Goal: Contribute content: Contribute content

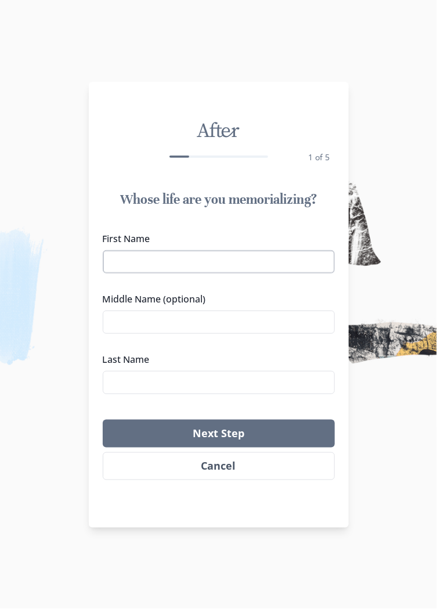
click at [239, 257] on input "First Name" at bounding box center [219, 261] width 232 height 23
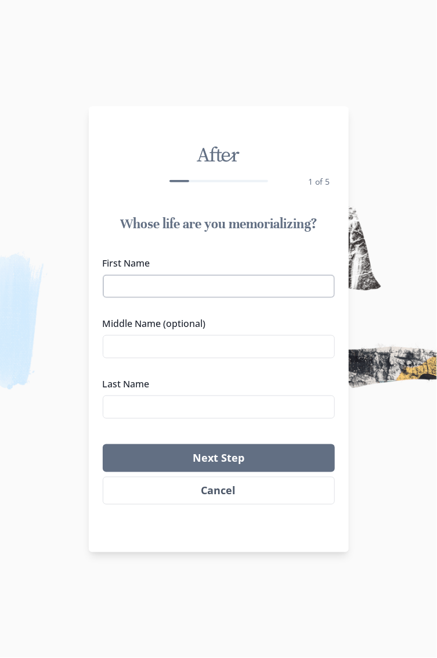
type input "[PERSON_NAME]"
click at [242, 350] on input "Middle Name (optional)" at bounding box center [219, 346] width 232 height 23
type input "[PERSON_NAME] ([PERSON_NAME])"
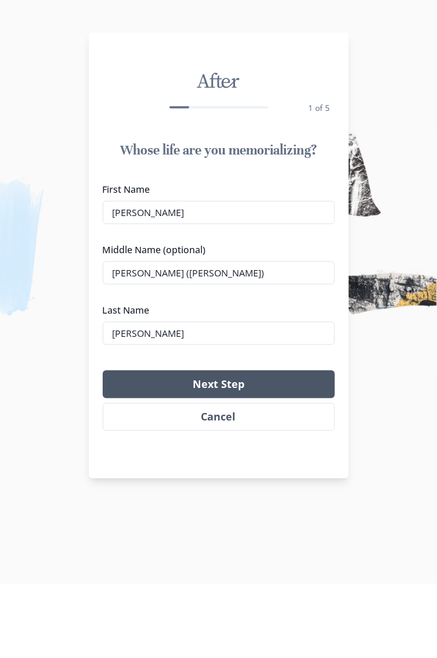
click at [224, 458] on button "Next Step" at bounding box center [219, 458] width 232 height 28
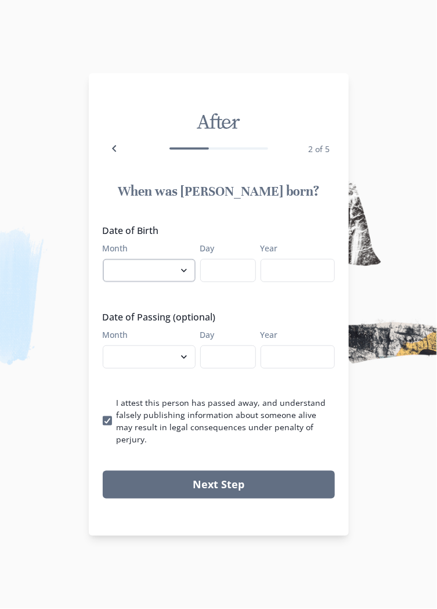
click at [191, 282] on select "January February March April May June July August September October November De…" at bounding box center [149, 270] width 93 height 23
select select "9"
click at [246, 281] on input "Day" at bounding box center [228, 270] width 56 height 23
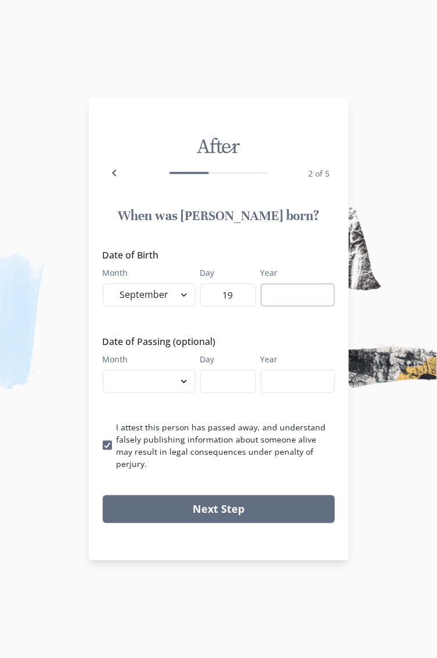
type input "19"
click at [308, 304] on input "Year" at bounding box center [298, 294] width 74 height 23
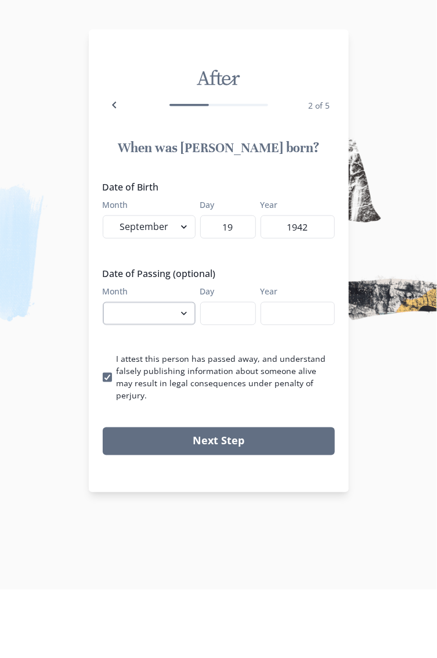
type input "1942"
click at [185, 393] on select "January February March April May June July August September October November De…" at bounding box center [149, 381] width 93 height 23
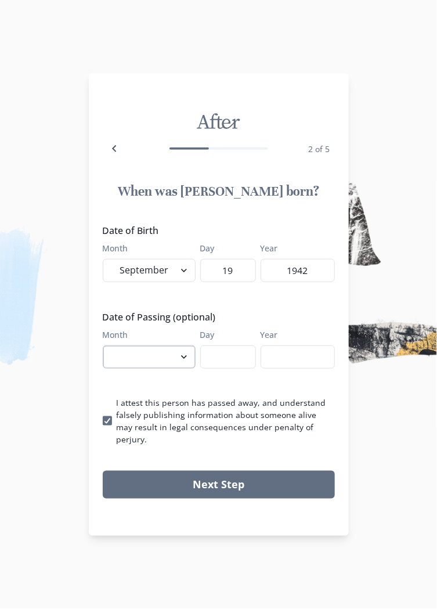
select select "9"
click at [304, 366] on input "Year" at bounding box center [298, 357] width 74 height 23
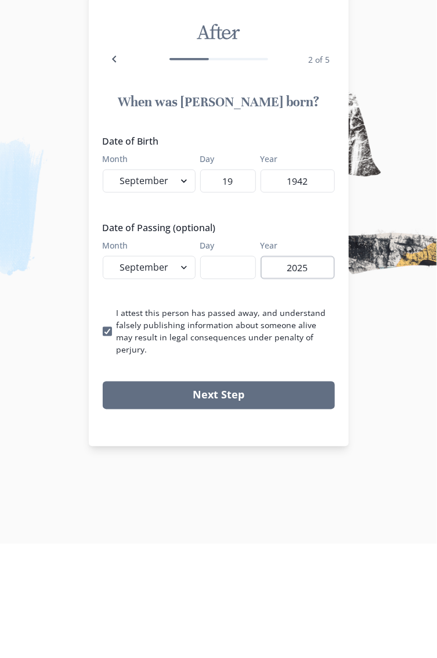
type input "2025"
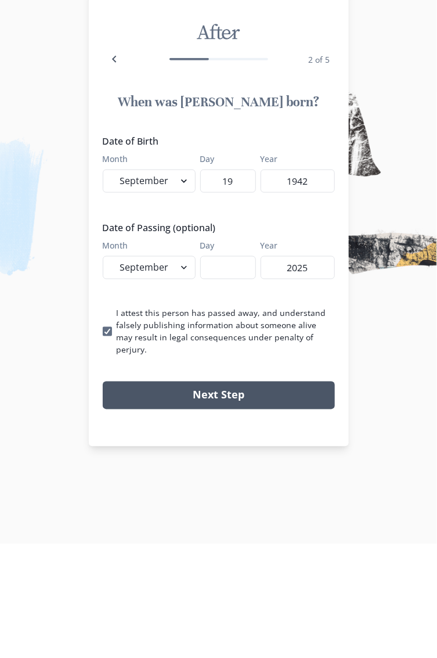
click at [227, 503] on button "Next Step" at bounding box center [219, 509] width 232 height 28
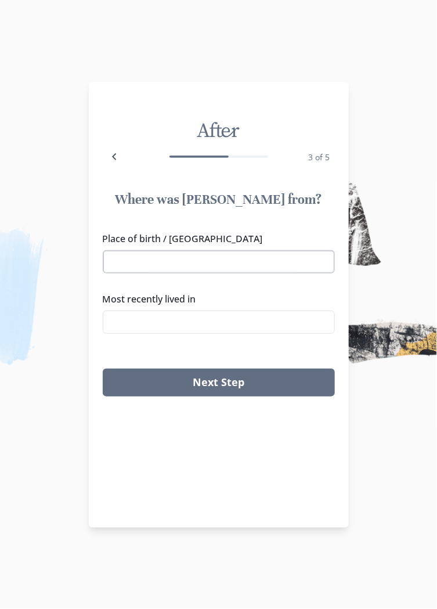
click at [239, 261] on input "Place of birth / [GEOGRAPHIC_DATA]" at bounding box center [219, 261] width 232 height 23
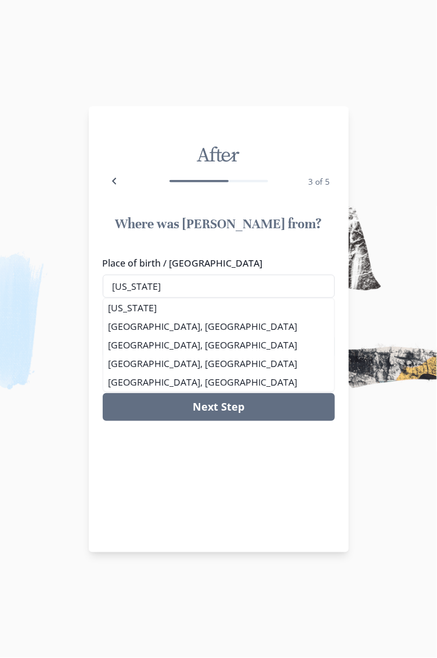
click at [231, 446] on div "After 3 of 5 Where was [PERSON_NAME] from? Place of birth / Hometown [US_STATE]…" at bounding box center [219, 329] width 260 height 446
click at [268, 352] on li "[GEOGRAPHIC_DATA], [GEOGRAPHIC_DATA]" at bounding box center [218, 345] width 231 height 19
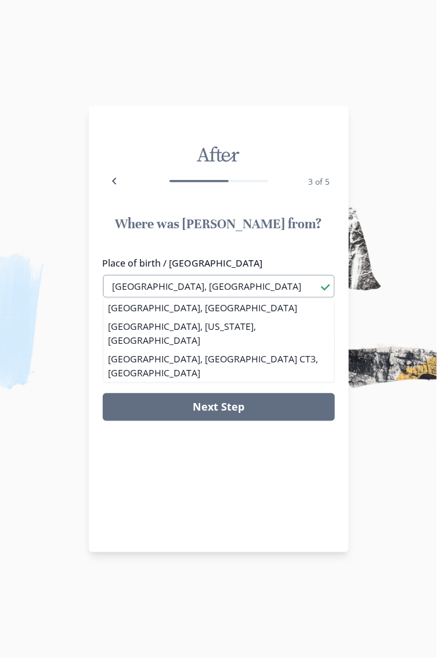
click at [245, 285] on input "[GEOGRAPHIC_DATA], [GEOGRAPHIC_DATA]" at bounding box center [219, 286] width 232 height 23
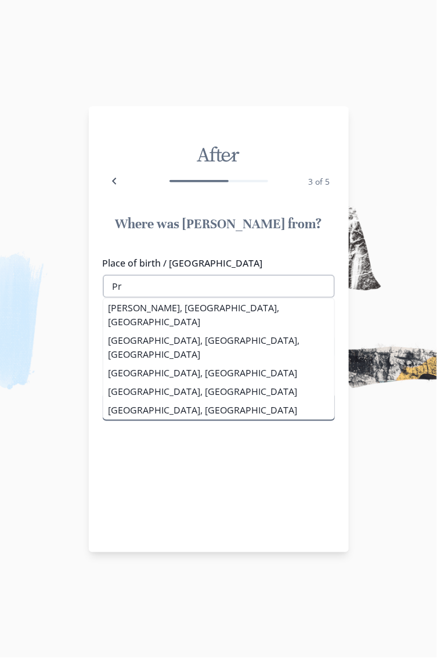
type input "P"
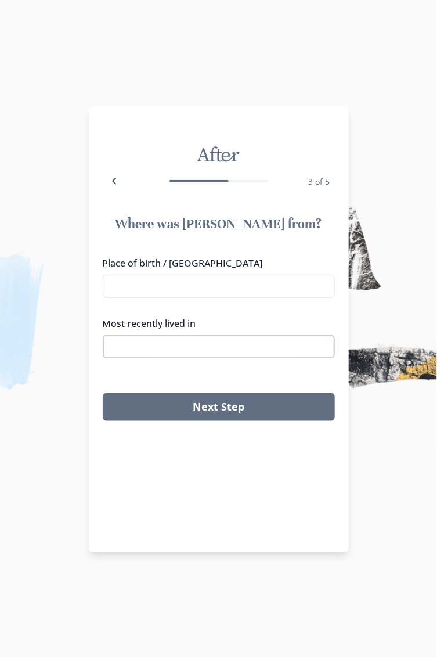
click at [209, 349] on input "Most recently lived in" at bounding box center [219, 346] width 232 height 23
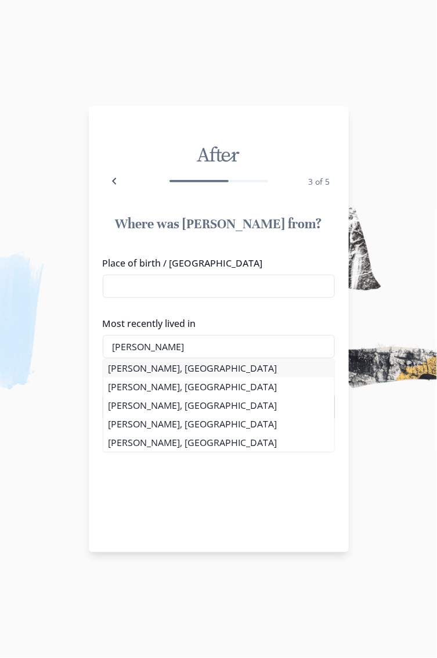
click at [161, 367] on li "[PERSON_NAME], [GEOGRAPHIC_DATA]" at bounding box center [218, 368] width 231 height 19
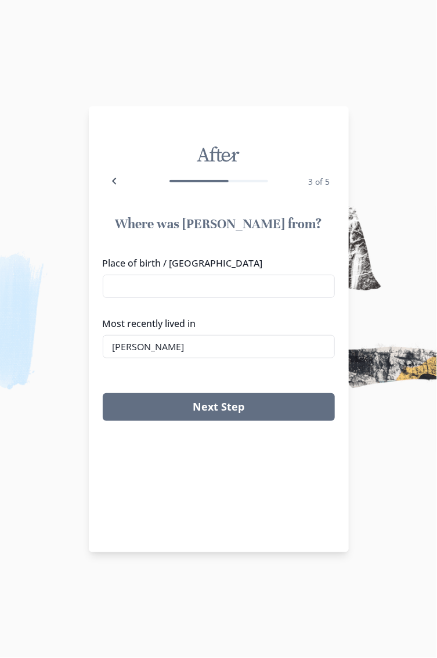
type input "[PERSON_NAME], [GEOGRAPHIC_DATA]"
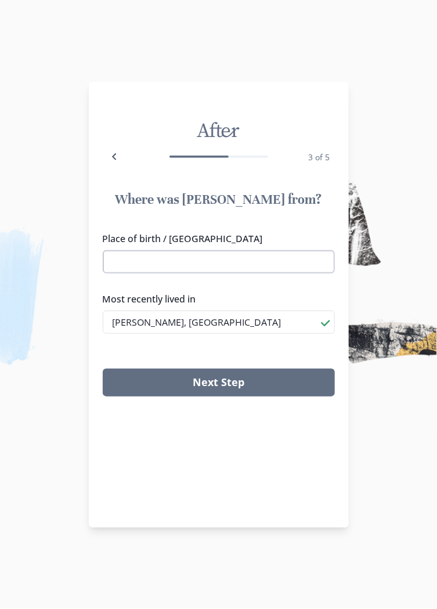
click at [217, 258] on input "Place of birth / [GEOGRAPHIC_DATA]" at bounding box center [219, 261] width 232 height 23
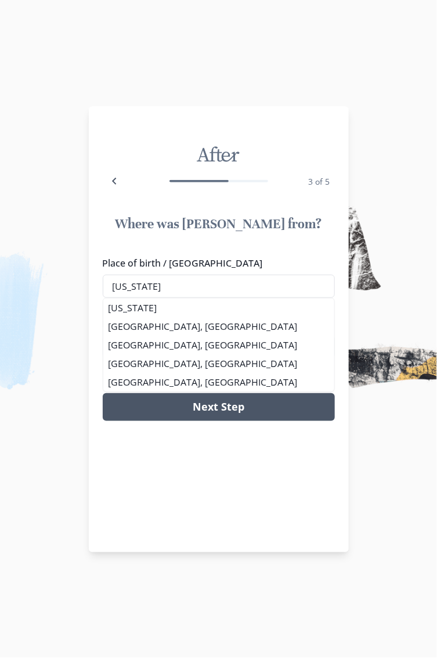
type input "[US_STATE]"
click at [224, 404] on button "Next Step" at bounding box center [219, 407] width 232 height 28
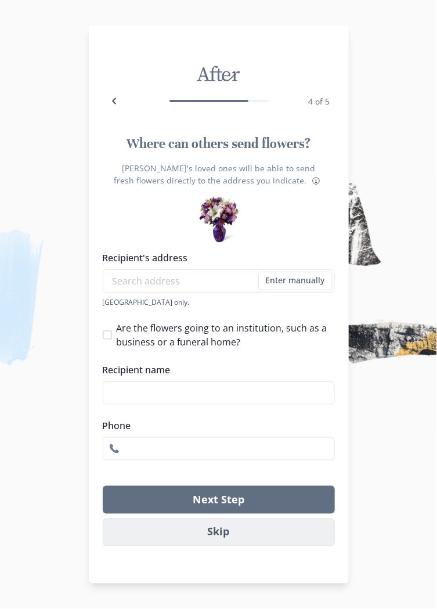
click at [229, 532] on button "Skip" at bounding box center [219, 533] width 232 height 28
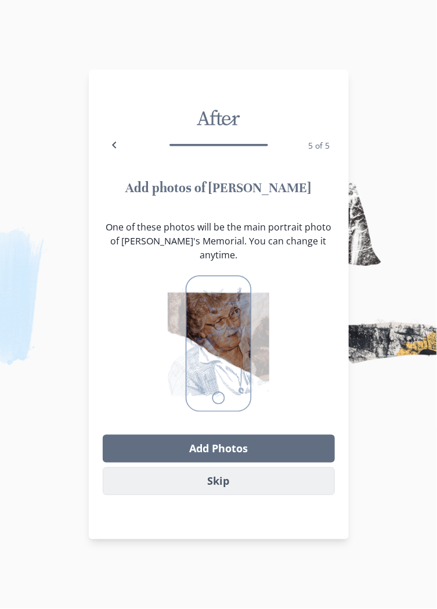
click at [249, 475] on button "Skip" at bounding box center [219, 482] width 232 height 28
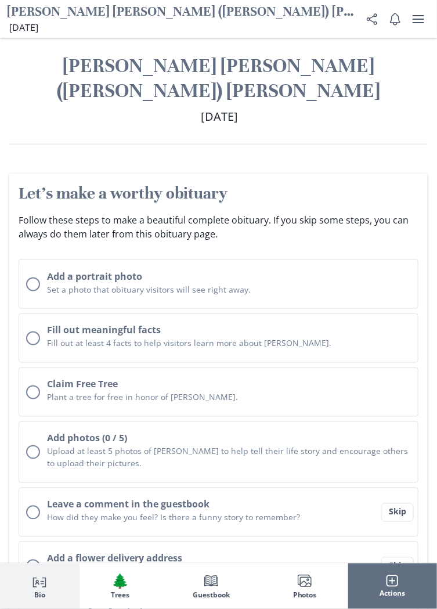
scroll to position [214, 0]
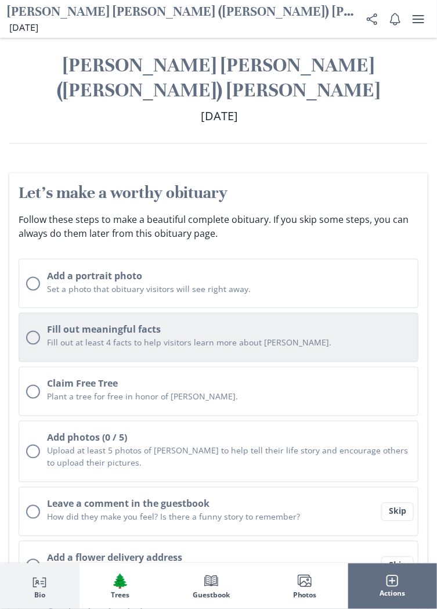
click at [33, 331] on div "Unchecked circle" at bounding box center [33, 338] width 14 height 14
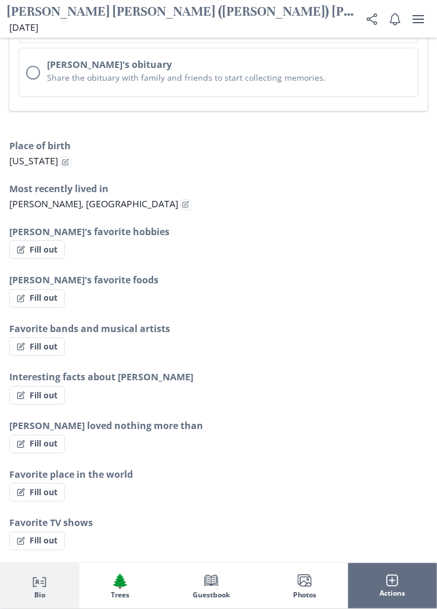
scroll to position [829, 0]
click at [37, 240] on button "Fill out" at bounding box center [37, 249] width 56 height 19
select select "[PERSON_NAME]'s favorite hobbies"
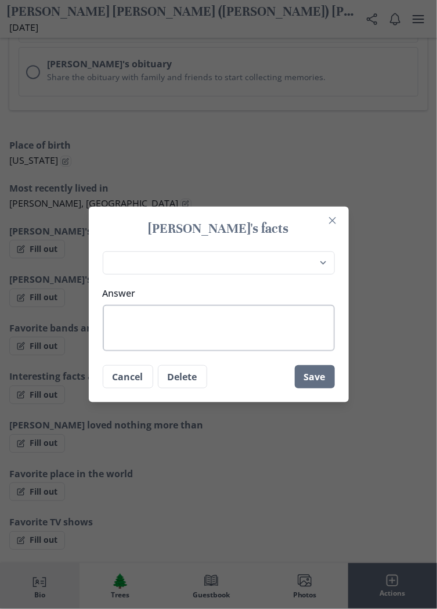
click at [205, 342] on textarea "Answer" at bounding box center [219, 328] width 232 height 46
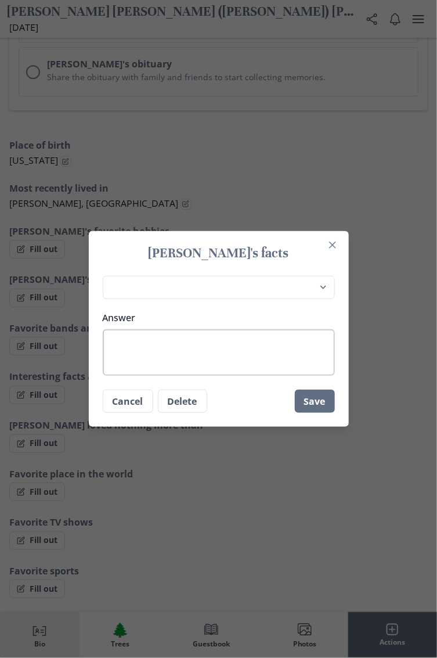
type textarea "S"
type textarea "x"
type textarea "Sc"
type textarea "x"
type textarea "Scrapbook"
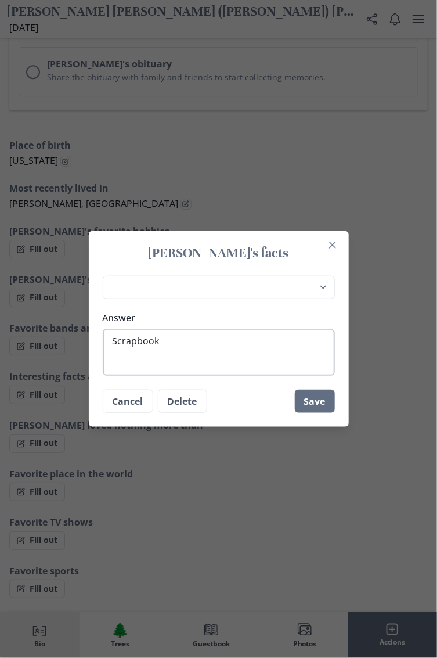
type textarea "x"
type textarea "Scrapbook"
type textarea "x"
type textarea "Scrapbooking"
type textarea "x"
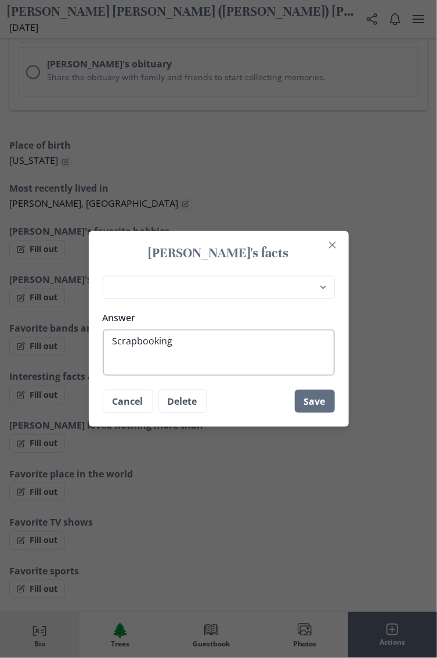
type textarea "Scrapbooking"
type textarea "x"
type textarea "Scrapbooking M"
type textarea "x"
type textarea "Scrapbooking Ma"
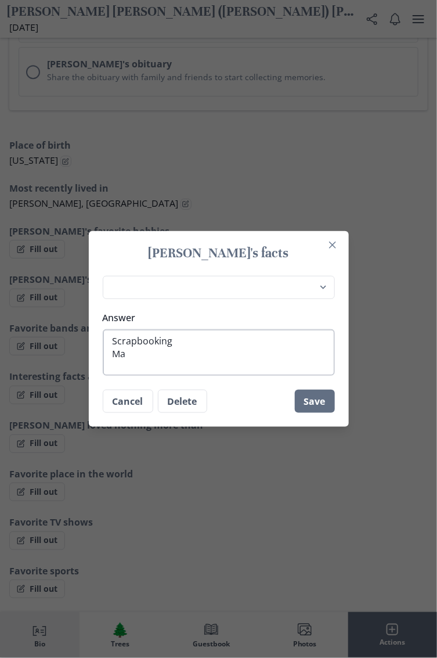
type textarea "x"
type textarea "Scrapbooking Mak"
type textarea "x"
type textarea "Scrapbooking [PERSON_NAME]"
type textarea "x"
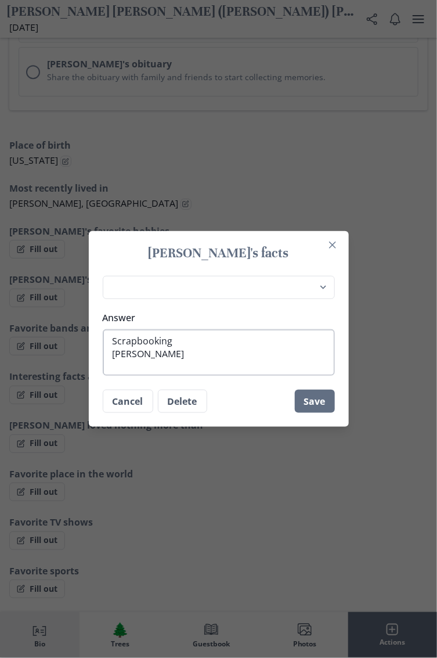
type textarea "Scrapbooking Makin"
type textarea "x"
type textarea "Scrapbooking Making"
type textarea "x"
type textarea "Scrapbooking Making"
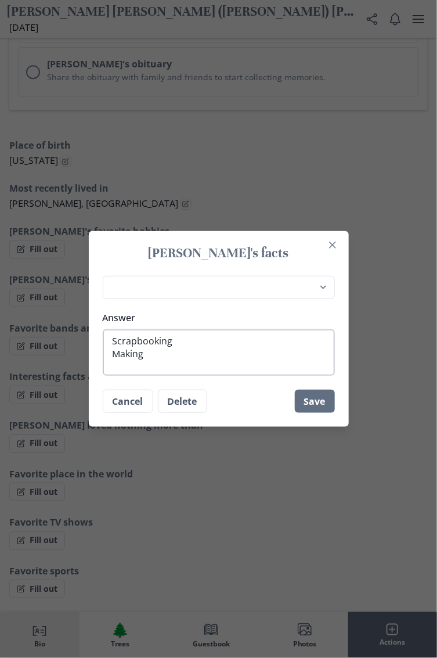
type textarea "x"
type textarea "Scrapbooking Making c"
type textarea "x"
type textarea "Scrapbooking Making ca"
type textarea "x"
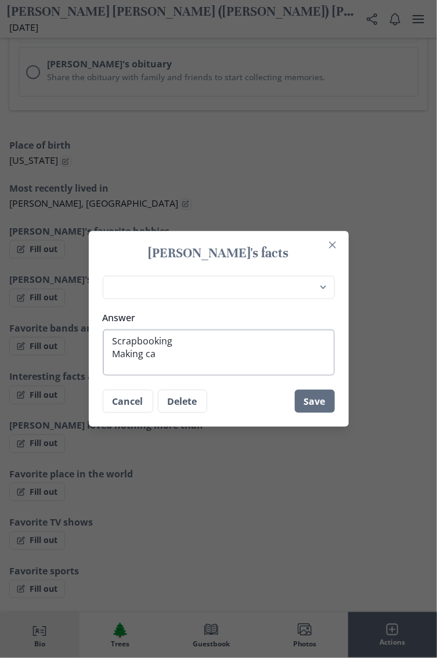
type textarea "Scrapbooking Making car"
type textarea "x"
type textarea "Scrapbooking Making card"
type textarea "x"
type textarea "Scrapbooking Making cards"
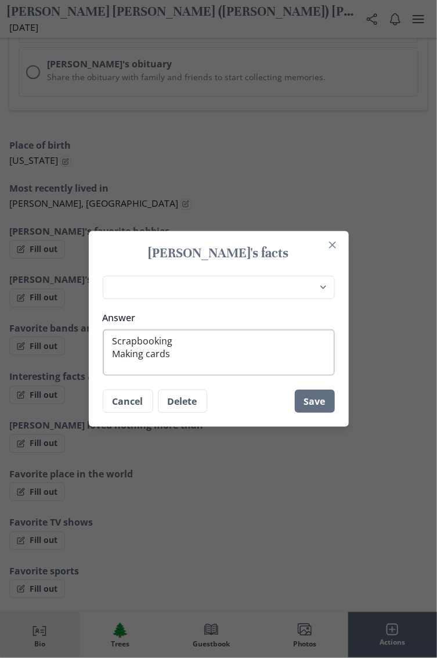
type textarea "x"
type textarea "Scrapbooking Making cards"
type textarea "x"
type textarea "Scrapbooking Making cards"
type textarea "x"
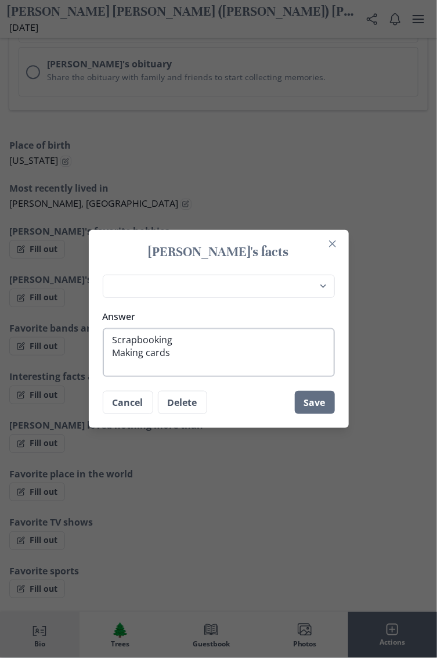
type textarea "Scrapbooking Making cards C"
type textarea "x"
type textarea "Scrapbooking Making cards Ca"
type textarea "x"
type textarea "Scrapbooking Making cards Cam"
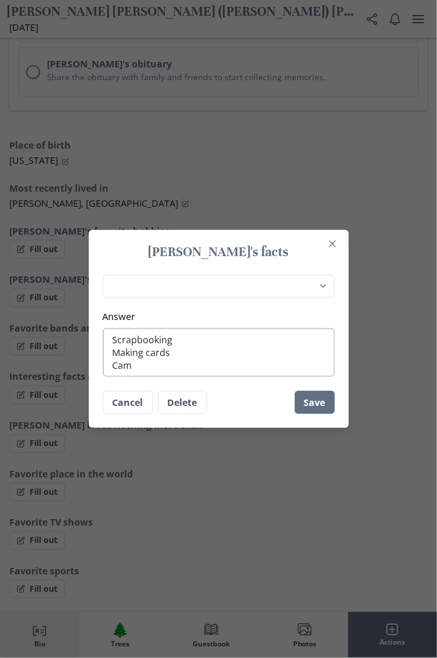
type textarea "x"
type textarea "Scrapbooking Making cards Camp"
type textarea "x"
type textarea "Scrapbooking Making cards Campi"
type textarea "x"
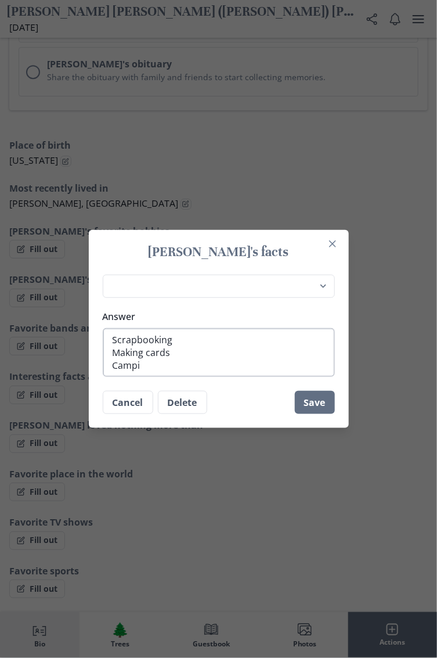
type textarea "Scrapbooking Making cards Campin"
type textarea "x"
type textarea "Scrapbooking Making cards Camping"
type textarea "x"
type textarea "Scrapbooking Making cards Camping"
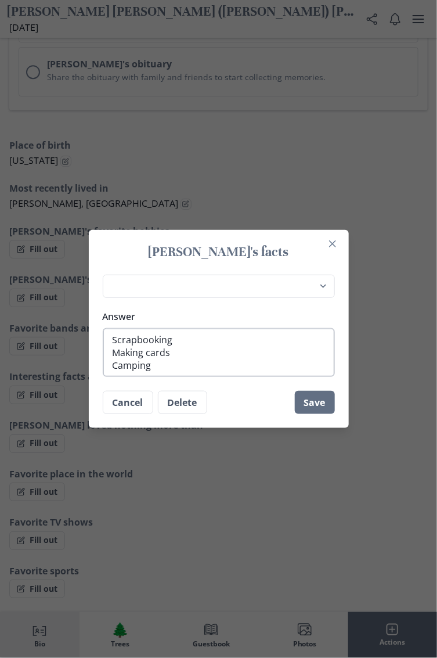
type textarea "x"
type textarea "Scrapbooking Making cards Camping w"
type textarea "x"
type textarea "Scrapbooking Making cards Camping wi"
type textarea "x"
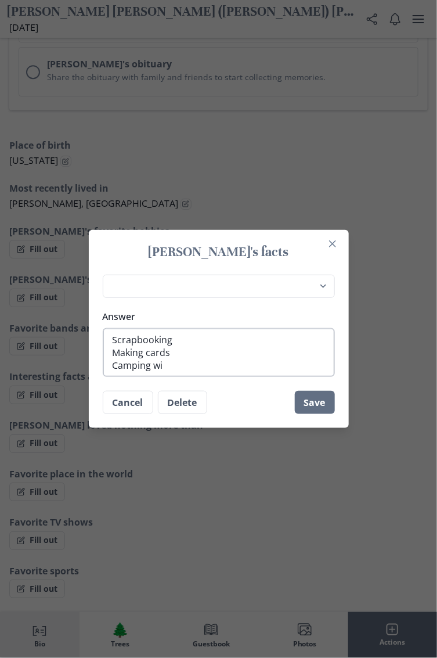
type textarea "Scrapbooking Making cards Camping wit"
type textarea "x"
type textarea "Scrapbooking Making cards Camping with"
type textarea "x"
type textarea "Scrapbooking Making cards Camping with"
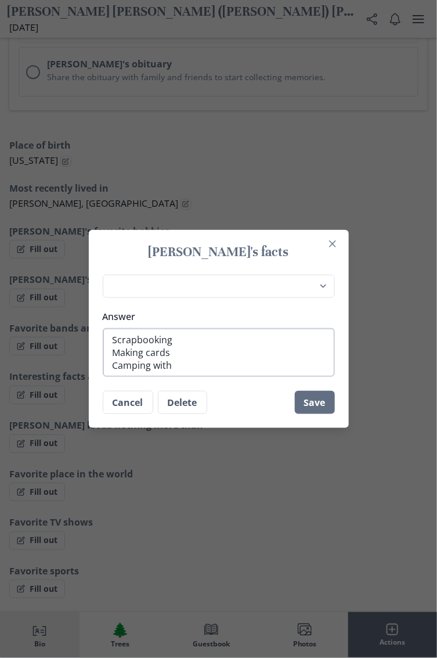
type textarea "x"
type textarea "Scrapbooking Making cards Camping with f"
type textarea "x"
type textarea "Scrapbooking Making cards Camping with fa"
type textarea "x"
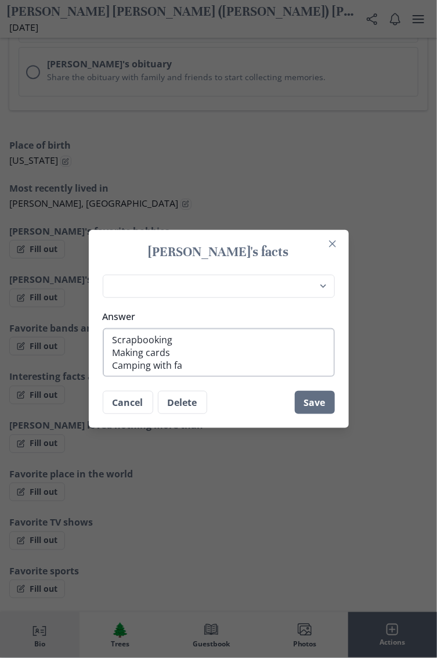
type textarea "Scrapbooking Making cards Camping with fam"
type textarea "x"
type textarea "Scrapbooking Making cards Camping with fami"
type textarea "x"
type textarea "Scrapbooking Making cards Camping with famil"
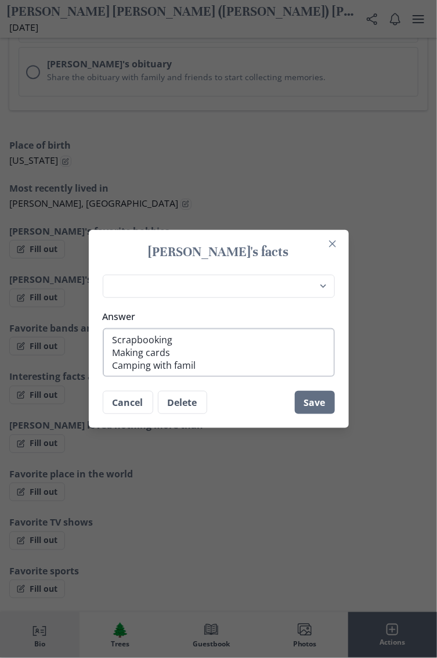
type textarea "x"
type textarea "Scrapbooking Making cards Camping with family"
type textarea "x"
type textarea "Scrapbooking Making cards Camping with family"
type textarea "x"
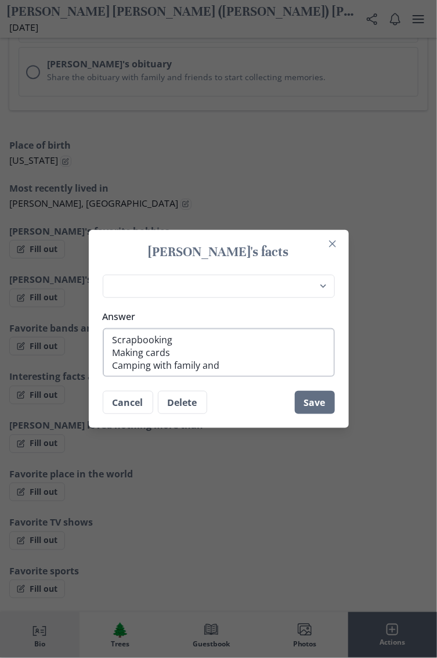
type textarea "Scrapbooking Making cards Camping with family and"
type textarea "x"
type textarea "Scrapbooking Making cards Camping with family and friends"
type textarea "x"
type textarea "Scrapbooking Making cards Camping with family and friends"
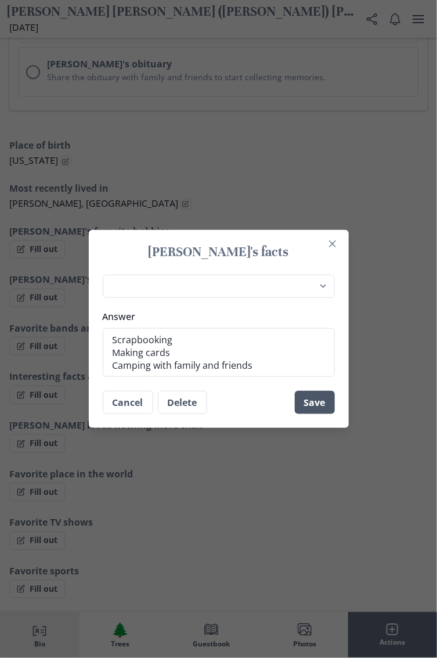
click at [319, 404] on button "Save" at bounding box center [315, 402] width 40 height 23
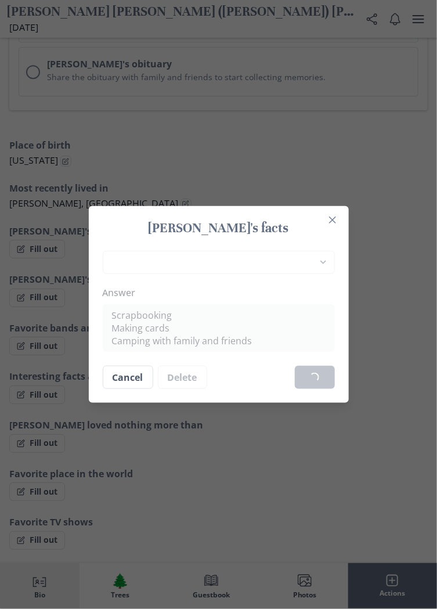
type textarea "x"
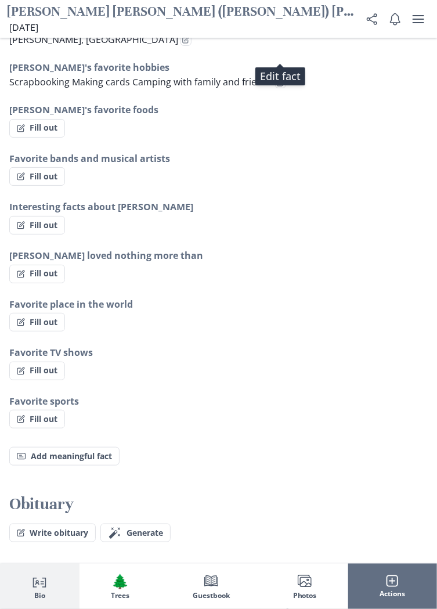
scroll to position [993, 0]
click at [31, 264] on button "Fill out" at bounding box center [37, 273] width 56 height 19
select select "[PERSON_NAME] loved nothing more than"
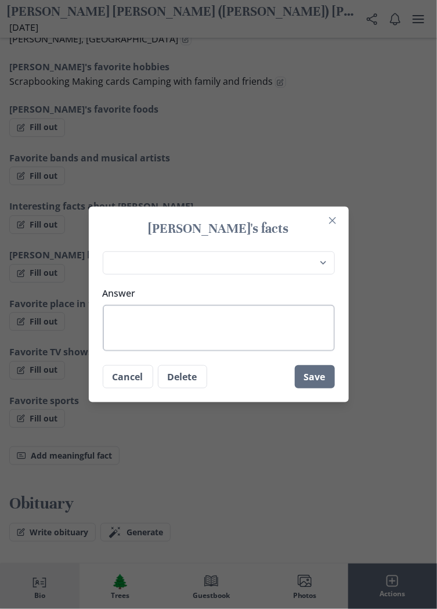
click at [202, 346] on textarea "Answer" at bounding box center [219, 328] width 232 height 46
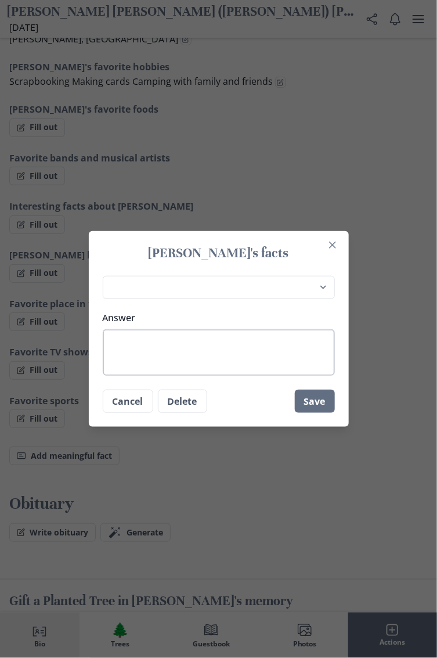
type textarea "T"
type textarea "x"
type textarea "Th"
type textarea "x"
type textarea "Tha"
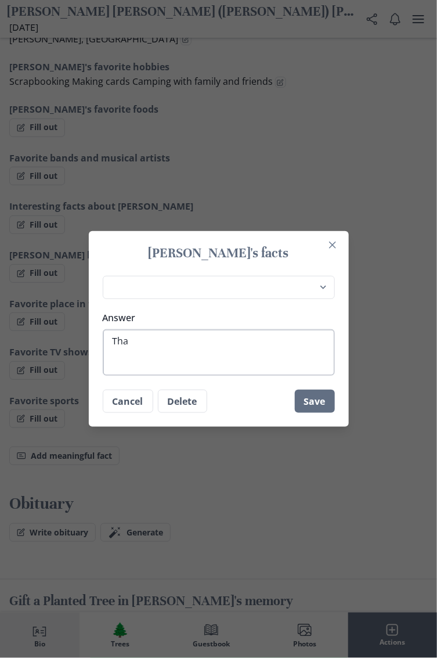
type textarea "x"
type textarea "Than"
type textarea "x"
type textarea "Than"
type textarea "x"
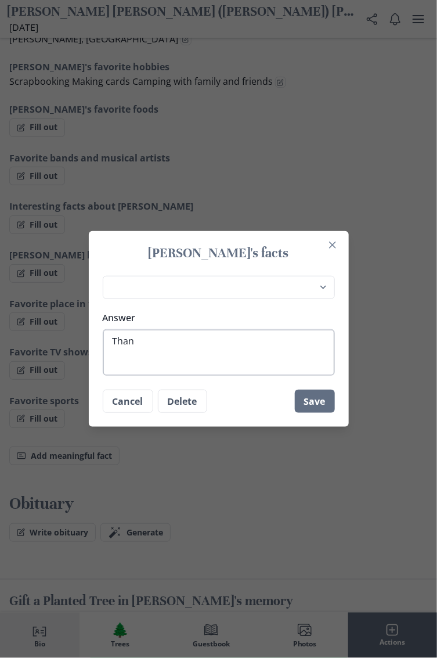
type textarea "Than c"
type textarea "x"
type textarea "Than ca"
type textarea "x"
type textarea "Than cam"
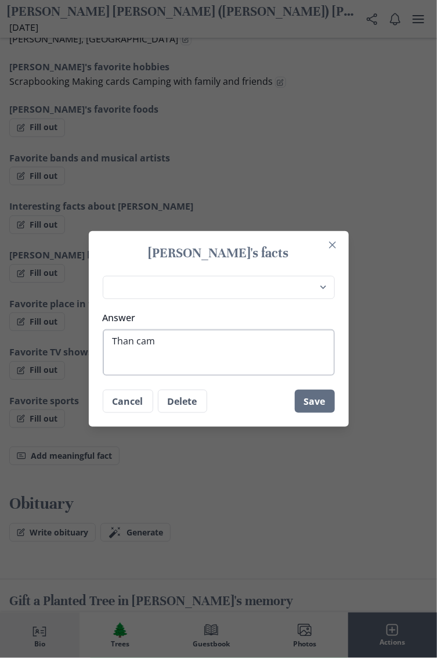
type textarea "x"
type textarea "Than camping"
type textarea "x"
type textarea "Than camping w"
type textarea "x"
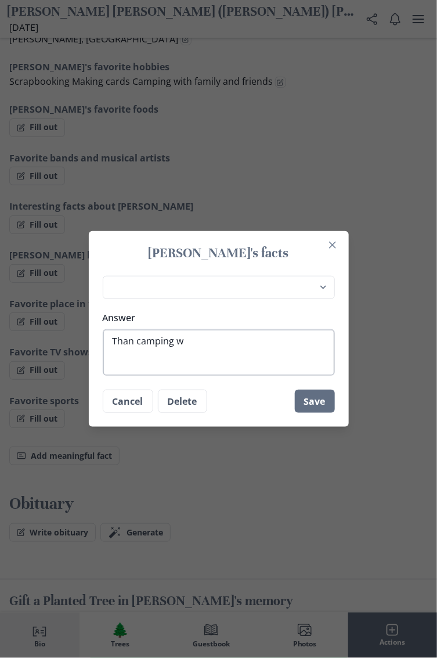
type textarea "Than camping wi"
type textarea "x"
type textarea "Than camping wit"
type textarea "x"
type textarea "Than camping with"
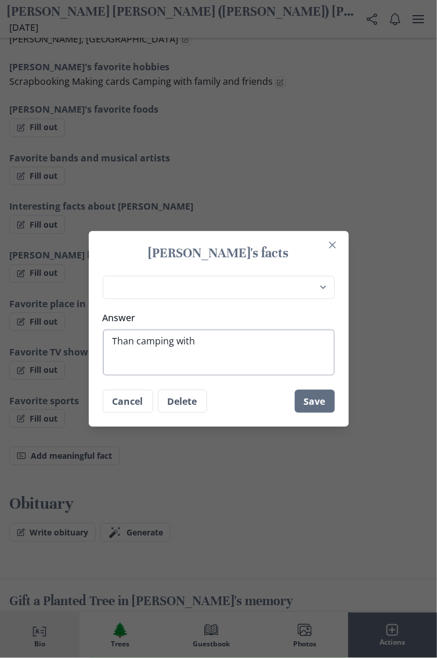
type textarea "x"
type textarea "Than camping with"
type textarea "x"
type textarea "Than camping with f"
type textarea "x"
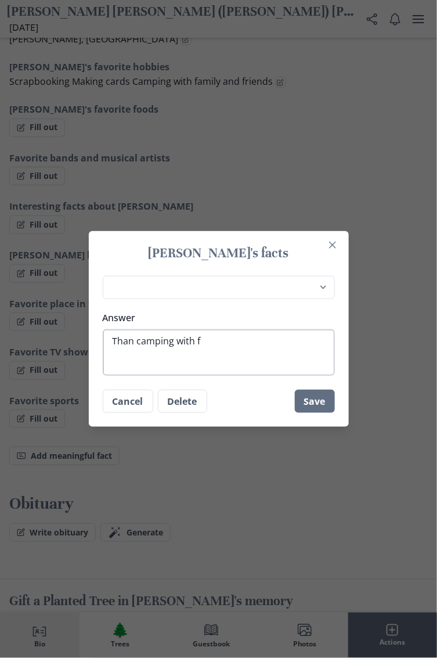
type textarea "Than camping with fa"
type textarea "x"
type textarea "Than camping with family"
type textarea "x"
type textarea "Than camping with family and"
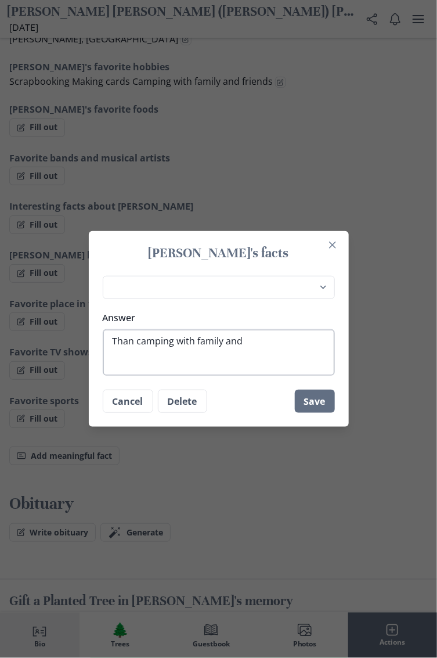
type textarea "x"
type textarea "Than camping with family and friends"
type textarea "x"
type textarea "Than camping with family and friends a"
type textarea "x"
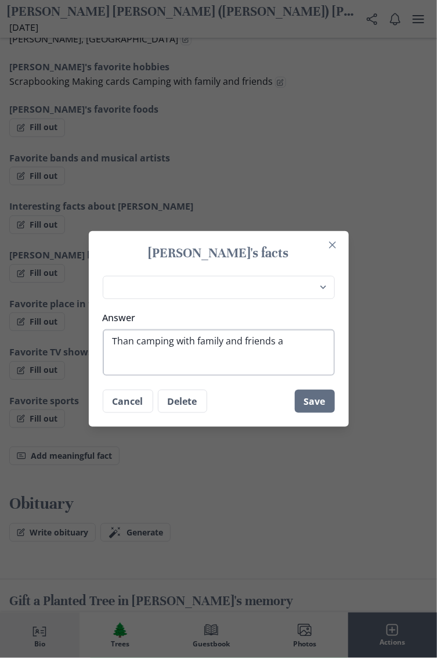
type textarea "Than camping with family and friends ac"
type textarea "x"
type textarea "Than camping with family and friends across"
type textarea "x"
type textarea "Than camping with family and friends across t"
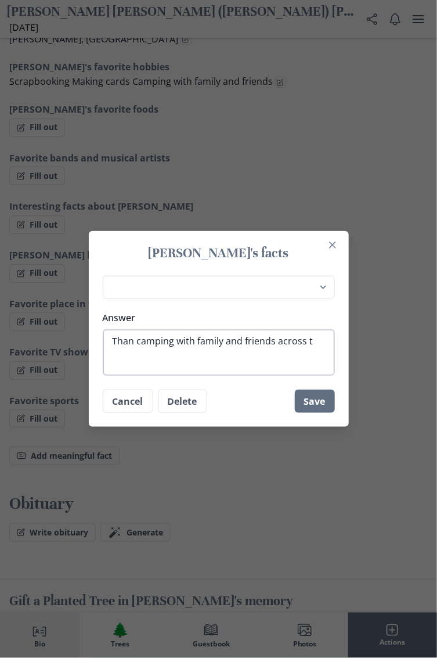
type textarea "x"
type textarea "Than camping with family and friends across th"
type textarea "x"
type textarea "Than camping with family and friends across the"
type textarea "x"
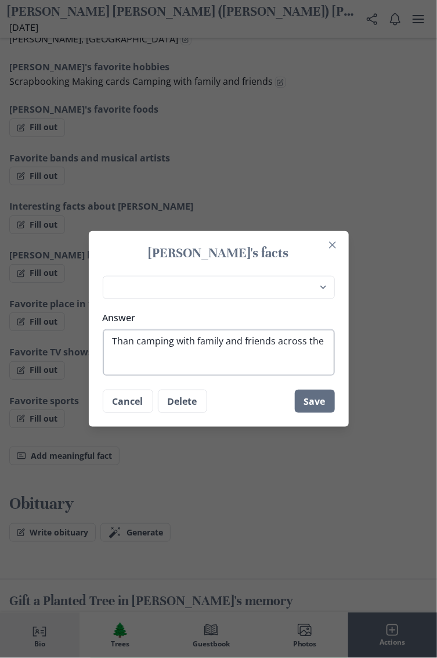
type textarea "Than camping with family and friends across the"
type textarea "x"
type textarea "Than camping with family and friends across the u"
type textarea "x"
type textarea "Than camping with family and friends across the un"
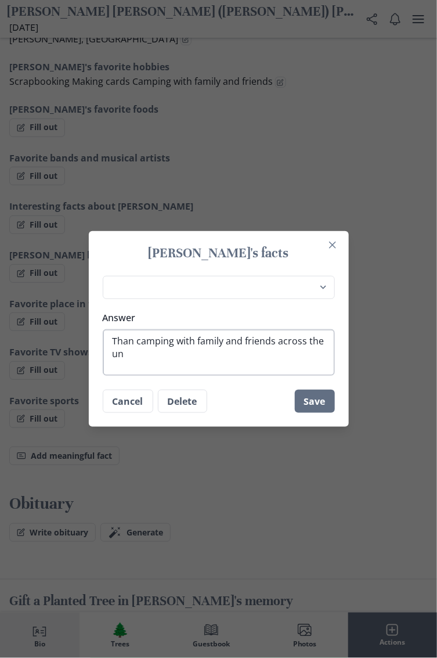
type textarea "x"
type textarea "Than camping with family and friends across the u"
type textarea "x"
type textarea "Than camping with family and friends across the"
type textarea "x"
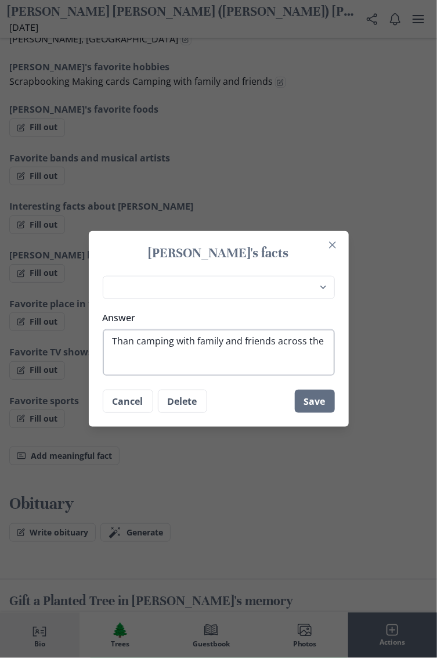
type textarea "Than camping with family and friends across the U"
type textarea "x"
type textarea "Than camping with family and friends across the Un"
type textarea "x"
type textarea "Than camping with family and friends across the United"
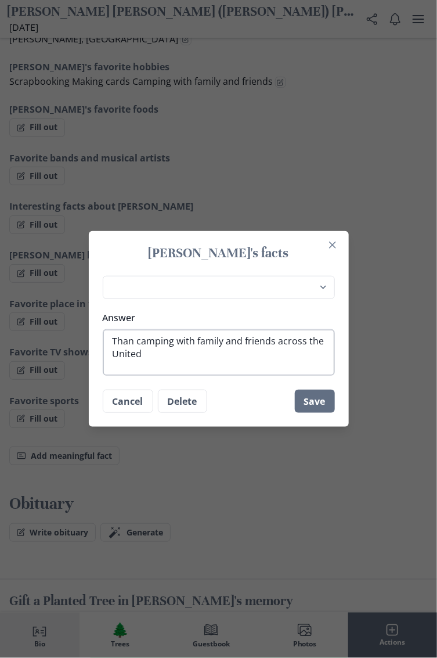
type textarea "x"
type textarea "Than camping with family and friends across [GEOGRAPHIC_DATA]"
type textarea "x"
type textarea "Than camping with family and friends across [GEOGRAPHIC_DATA]."
type textarea "x"
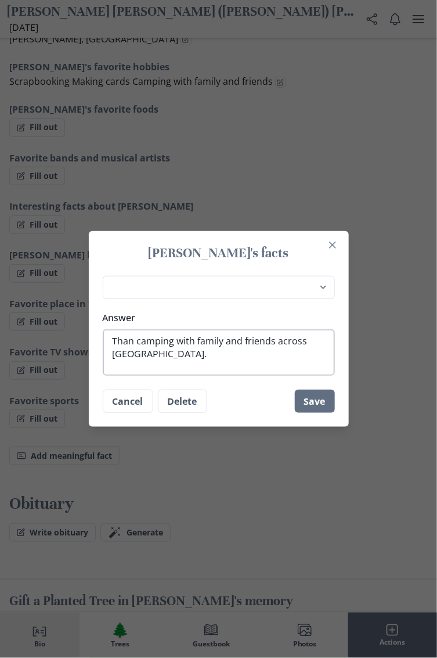
type textarea "Than camping with family and friends across [GEOGRAPHIC_DATA]."
type textarea "x"
type textarea "Than camping with family and friends across [GEOGRAPHIC_DATA]. S"
type textarea "x"
type textarea "Than camping with family and friends across [GEOGRAPHIC_DATA]. St"
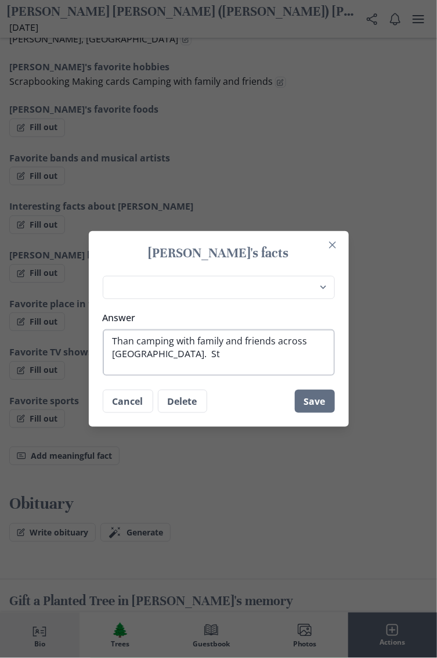
type textarea "x"
type textarea "Than camping with family and friends across [GEOGRAPHIC_DATA]. Sta"
type textarea "x"
type textarea "Than camping with family and friends across [GEOGRAPHIC_DATA]. Stay"
type textarea "x"
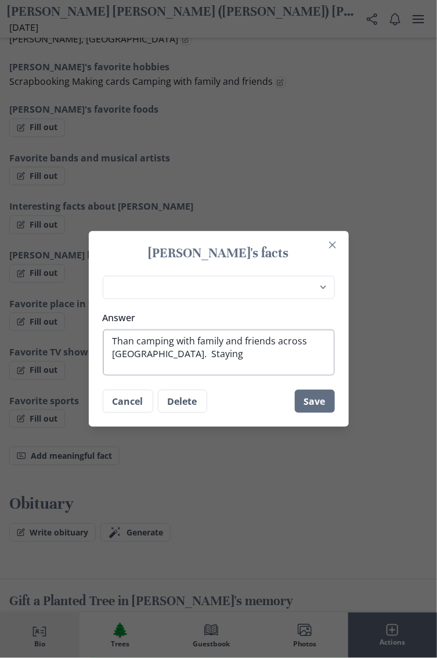
type textarea "Than camping with family and friends across [GEOGRAPHIC_DATA]. Staying"
type textarea "x"
type textarea "Than camping with family and friends across [GEOGRAPHIC_DATA]. Staying i"
type textarea "x"
type textarea "Than camping with family and friends across [GEOGRAPHIC_DATA]. Staying in"
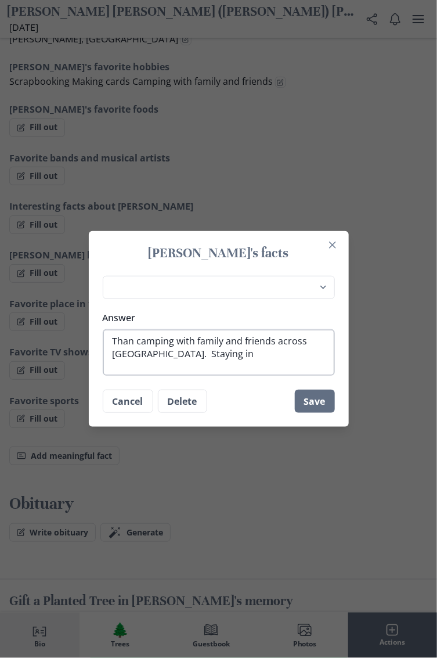
type textarea "x"
type textarea "Than camping with family and friends across [GEOGRAPHIC_DATA]. Staying in"
type textarea "x"
type textarea "Than camping with family and friends across [GEOGRAPHIC_DATA]. Staying in e"
type textarea "x"
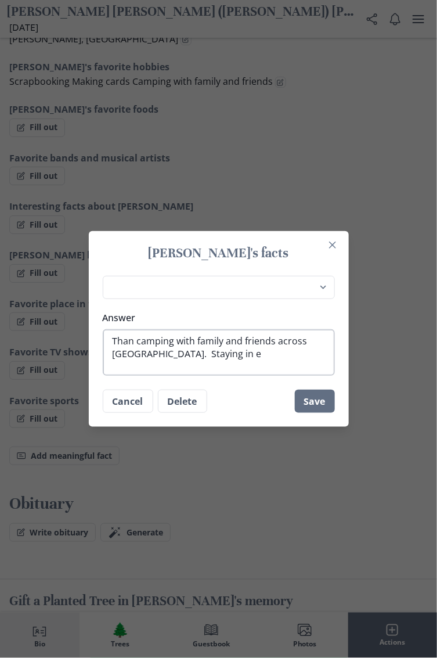
type textarea "Than camping with family and friends across [GEOGRAPHIC_DATA]. Staying in ev"
type textarea "x"
type textarea "Than camping with family and friends across [GEOGRAPHIC_DATA]. Staying in eve"
type textarea "x"
type textarea "Than camping with family and friends across [GEOGRAPHIC_DATA]. Staying in ever"
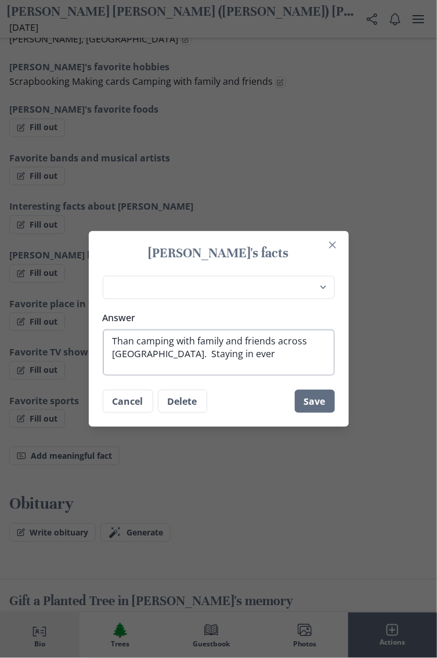
type textarea "x"
type textarea "Than camping with family and friends across [GEOGRAPHIC_DATA]. Staying in every"
type textarea "x"
type textarea "Than camping with family and friends across [GEOGRAPHIC_DATA]. Staying in every"
type textarea "x"
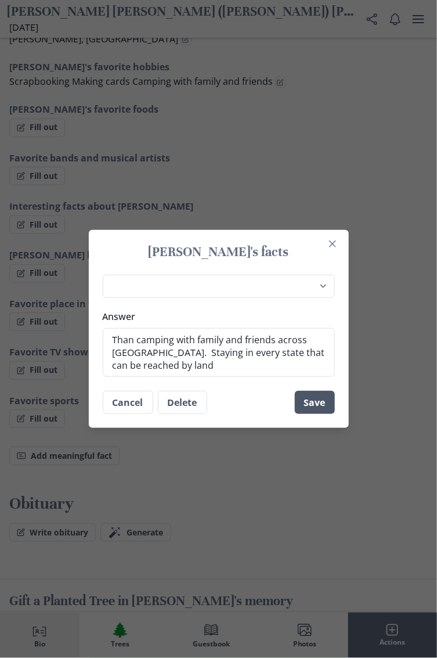
click at [317, 408] on button "Save" at bounding box center [315, 402] width 40 height 23
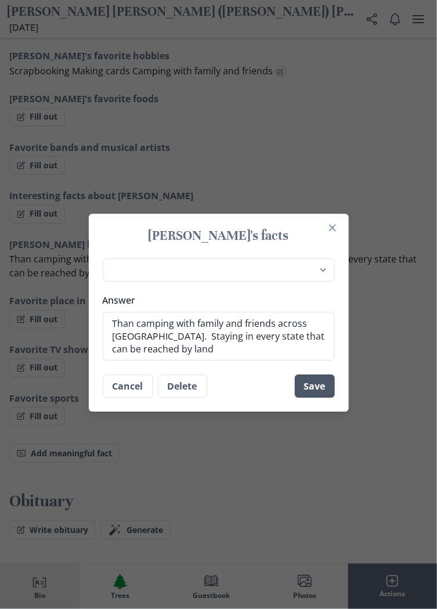
scroll to position [990, 0]
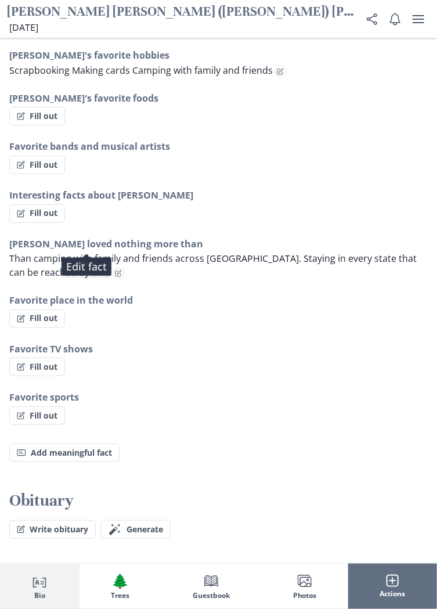
click at [88, 293] on h3 "Favorite place in the world" at bounding box center [218, 300] width 419 height 14
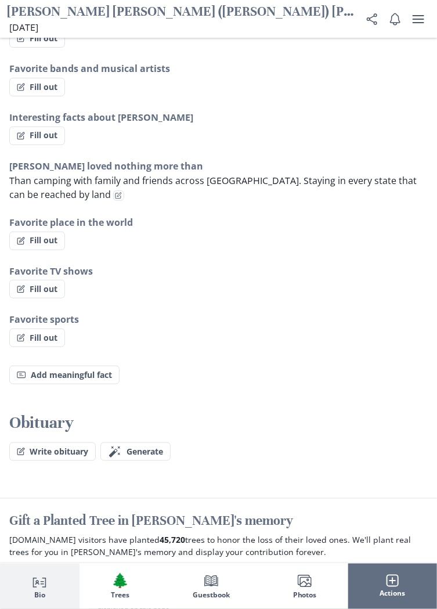
scroll to position [1068, 0]
click at [40, 442] on button "Write obituary" at bounding box center [52, 451] width 87 height 19
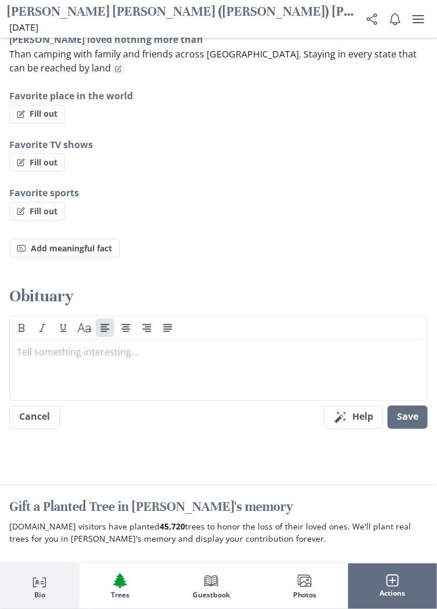
scroll to position [1194, 0]
